Goal: Information Seeking & Learning: Learn about a topic

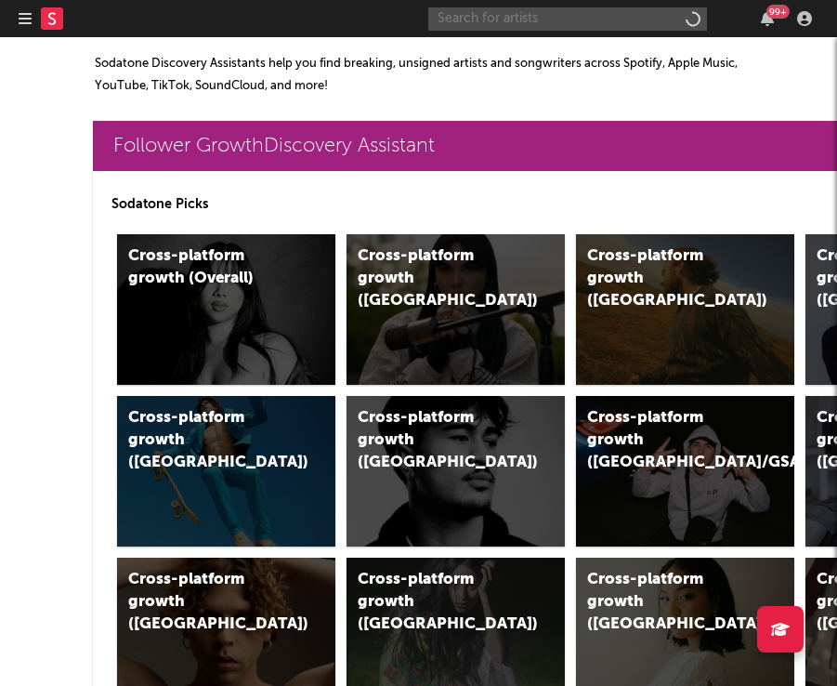
click at [506, 21] on input "text" at bounding box center [567, 18] width 279 height 23
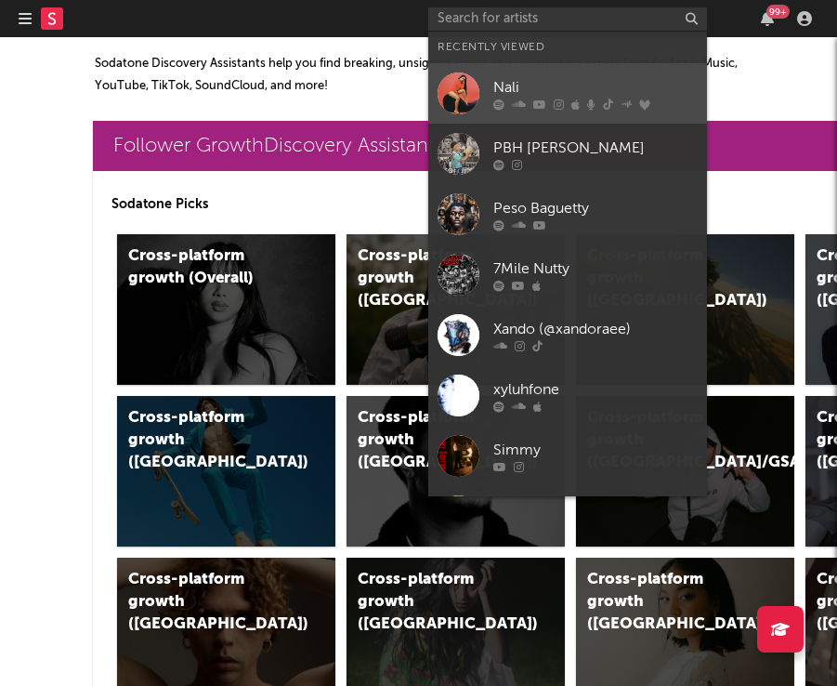
click at [510, 87] on div "Nali" at bounding box center [595, 87] width 204 height 22
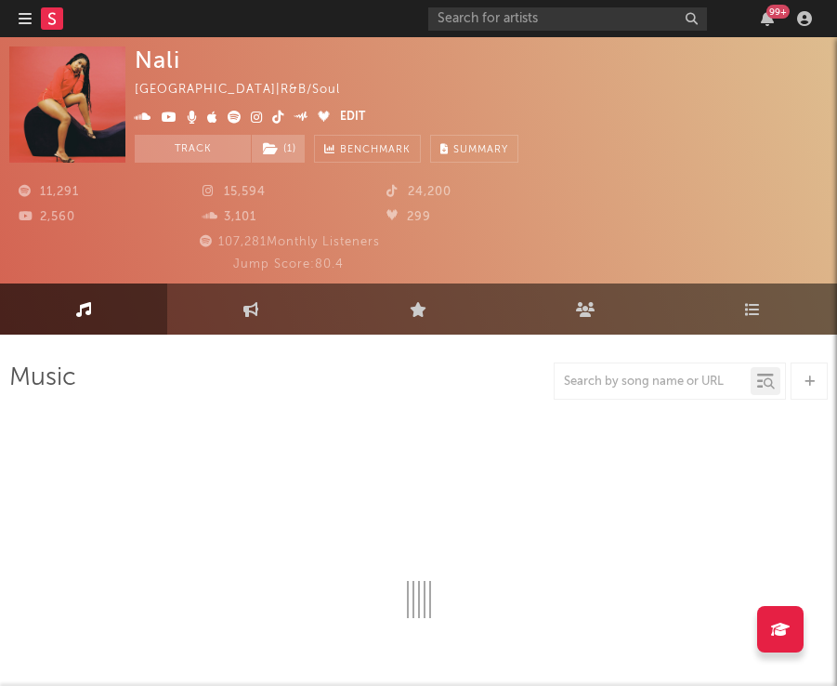
select select "6m"
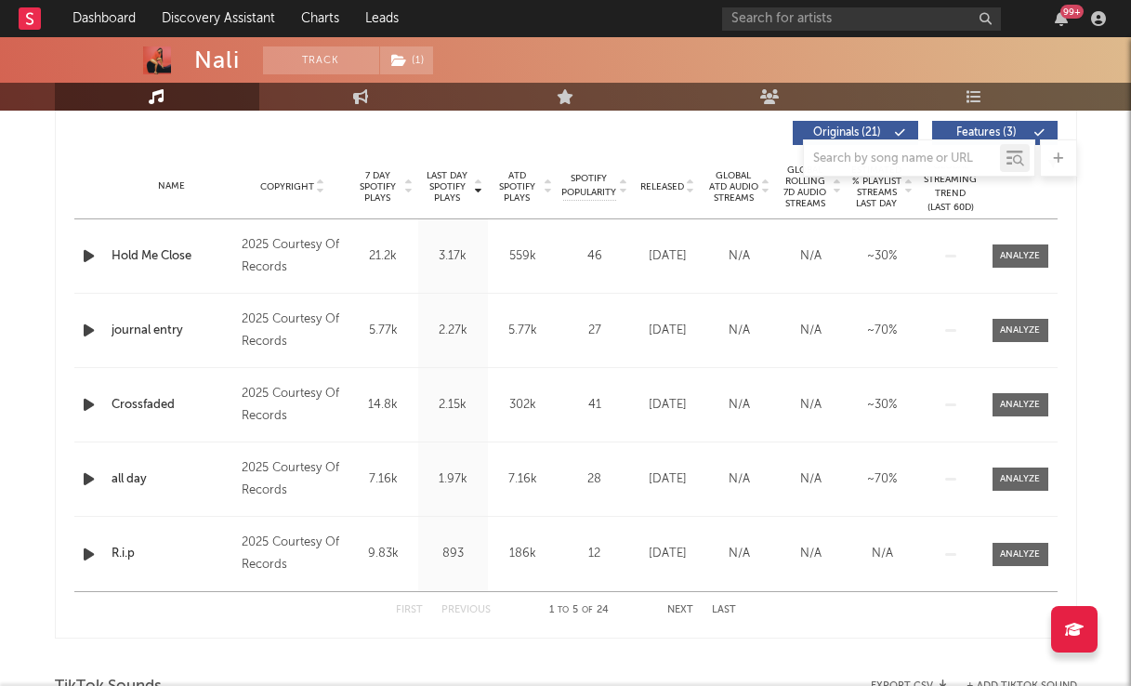
scroll to position [701, 0]
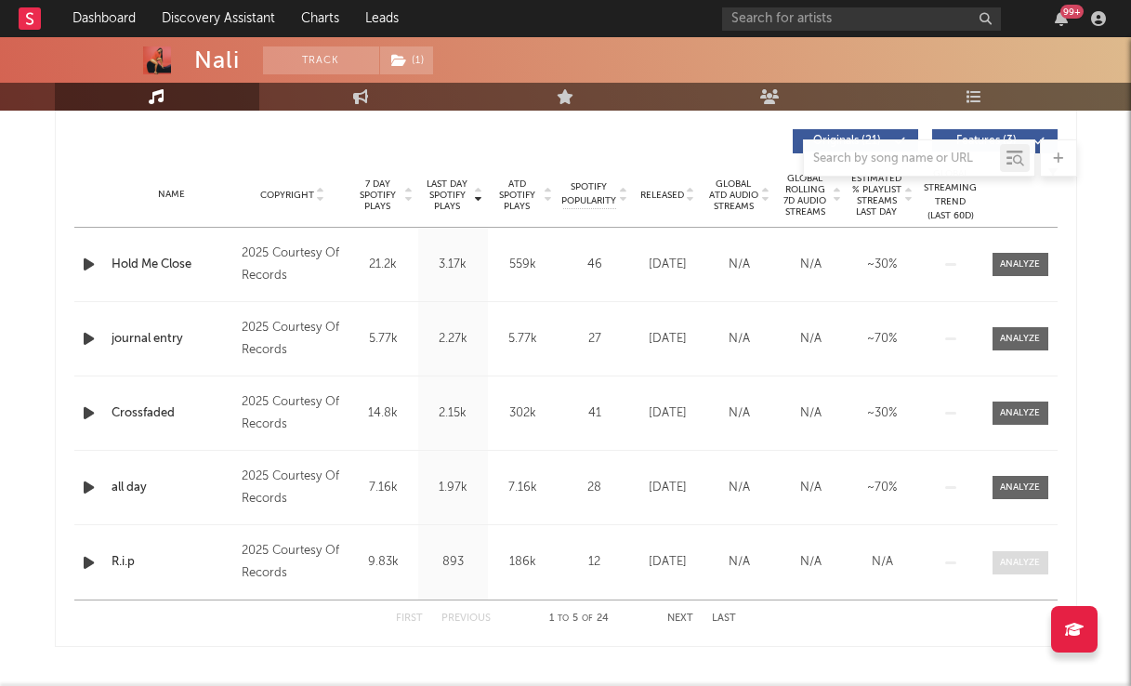
click at [993, 556] on div at bounding box center [1020, 563] width 40 height 14
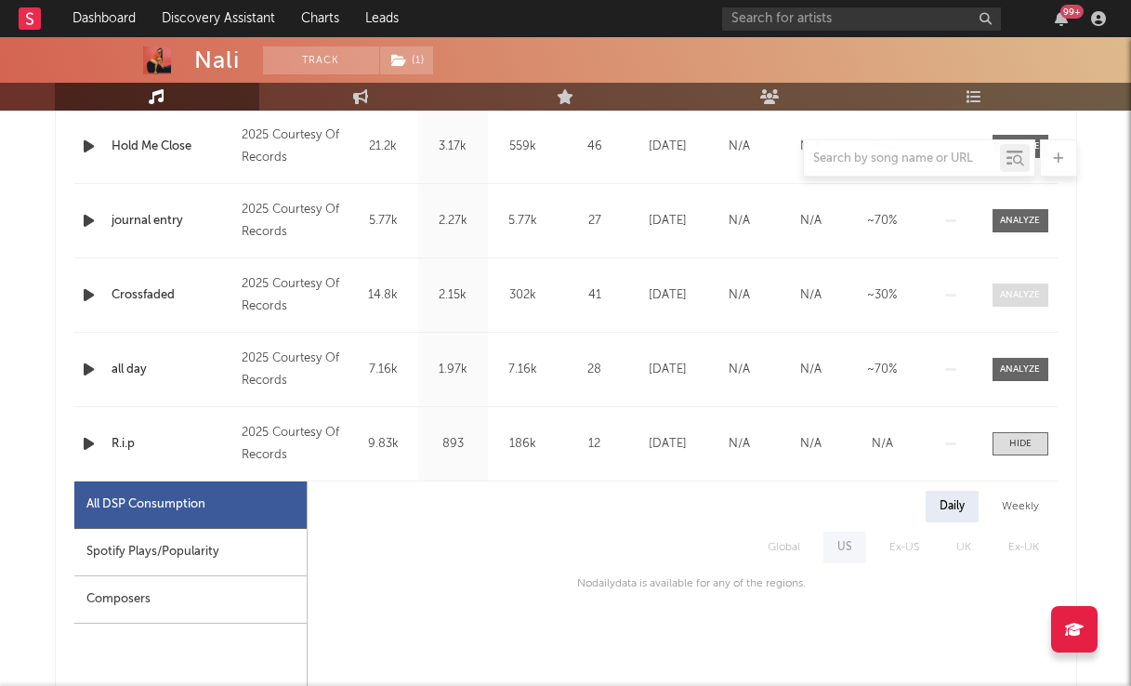
scroll to position [818, 0]
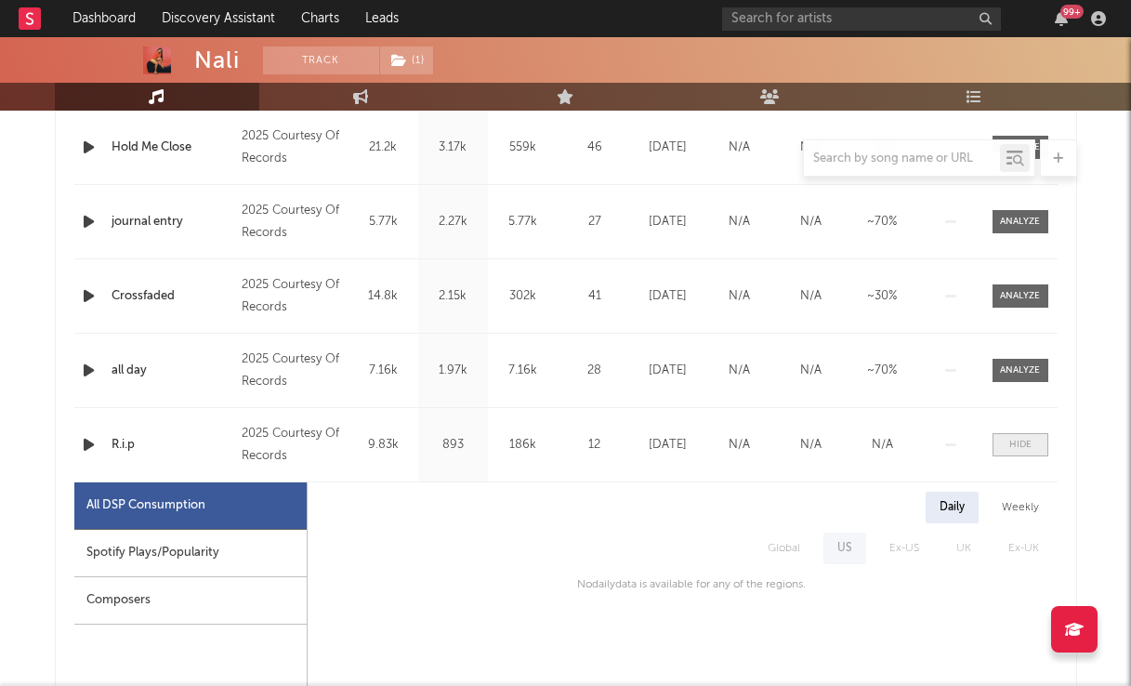
click at [993, 441] on div at bounding box center [1020, 445] width 22 height 14
